Goal: Transaction & Acquisition: Purchase product/service

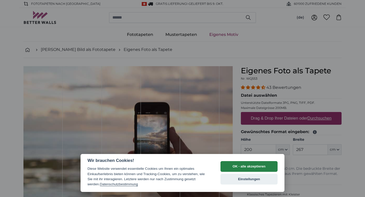
click at [240, 165] on button "OK - alle akzeptieren" at bounding box center [249, 166] width 57 height 11
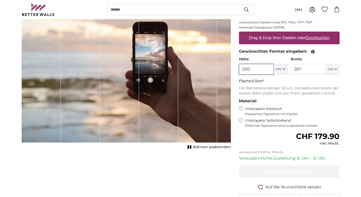
scroll to position [79, 0]
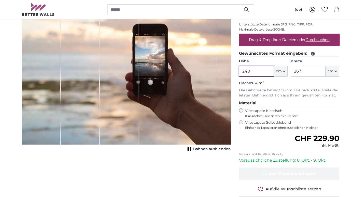
type input "240"
drag, startPoint x: 312, startPoint y: 72, endPoint x: 295, endPoint y: 74, distance: 18.0
click at [295, 74] on input "267" at bounding box center [308, 71] width 35 height 11
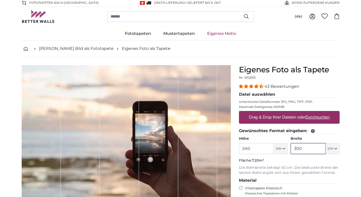
scroll to position [18, 0]
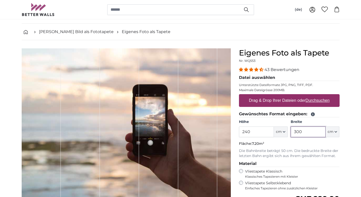
type input "300"
click at [298, 101] on label "Drag & Drop Ihrer Dateien oder Durchsuchen" at bounding box center [289, 101] width 85 height 10
click at [298, 96] on input "Drag & Drop Ihrer Dateien oder Durchsuchen" at bounding box center [289, 95] width 101 height 2
type input "**********"
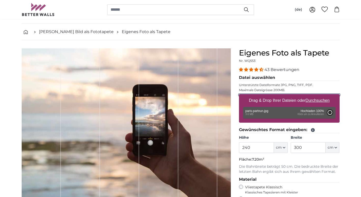
type input "200"
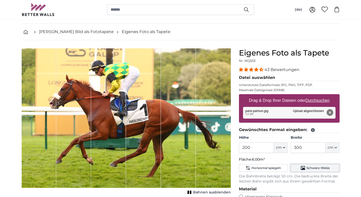
click at [314, 169] on span "Schwarz-Weiss" at bounding box center [318, 168] width 23 height 4
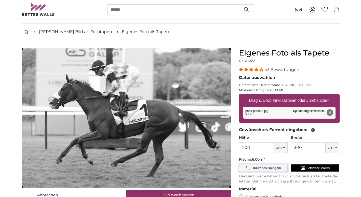
click at [276, 170] on span "Horizontal spiegeln" at bounding box center [267, 168] width 30 height 4
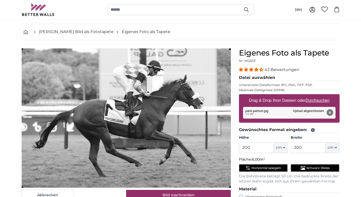
click at [275, 173] on fieldset "Gewünschtes Format eingeben: Höhe 200 ft cm Centimeter (cm) Inches (inch) Feet …" at bounding box center [289, 155] width 101 height 57
click at [283, 167] on button "Horizontal spiegeln" at bounding box center [263, 169] width 49 height 8
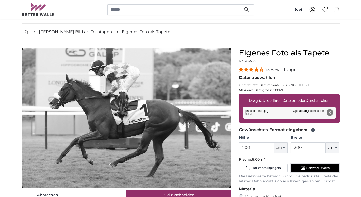
click at [319, 168] on span "Schwarz-Weiss" at bounding box center [318, 168] width 23 height 4
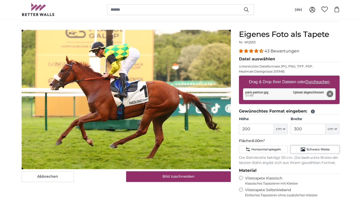
scroll to position [35, 0]
